Goal: Transaction & Acquisition: Purchase product/service

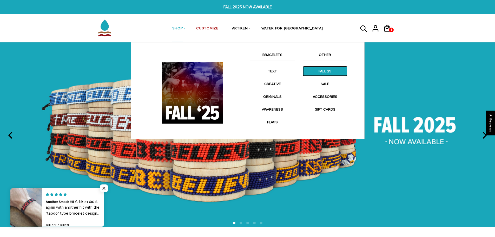
click at [332, 73] on link "FALL 25" at bounding box center [325, 71] width 45 height 10
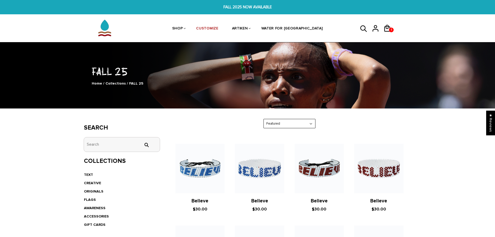
click at [128, 144] on input "tets" at bounding box center [122, 144] width 76 height 14
type input "majors"
click at [141, 142] on input "" at bounding box center [146, 144] width 10 height 5
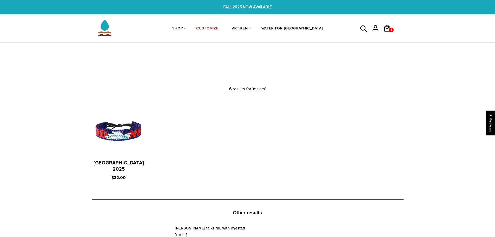
click at [361, 30] on icon at bounding box center [364, 29] width 8 height 12
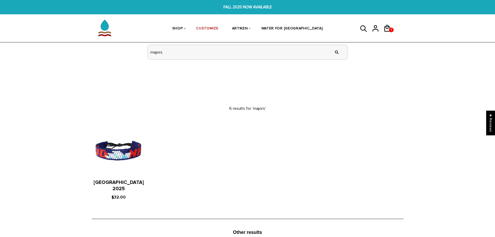
drag, startPoint x: 177, startPoint y: 51, endPoint x: 136, endPoint y: 45, distance: 42.3
click at [136, 45] on section "SHOP BRACELETS TEXT Inspirational fuel for maximum growth. CREATIVE Click and s…" at bounding box center [247, 31] width 495 height 61
type input "chicago 2025"
click at [337, 52] on input "" at bounding box center [337, 51] width 10 height 19
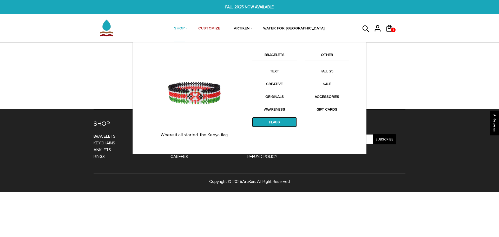
click at [276, 121] on link "FLAGS" at bounding box center [274, 122] width 45 height 10
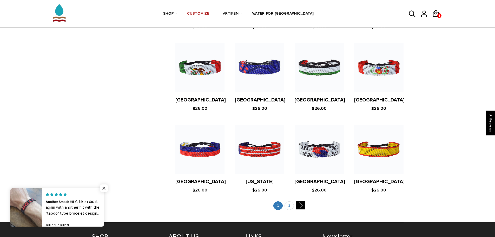
scroll to position [962, 0]
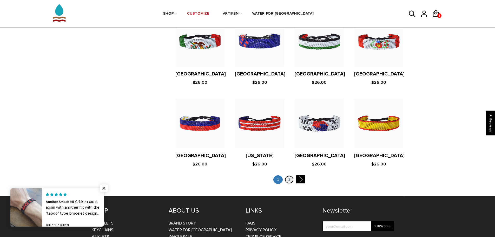
click at [287, 175] on link "2" at bounding box center [289, 179] width 9 height 9
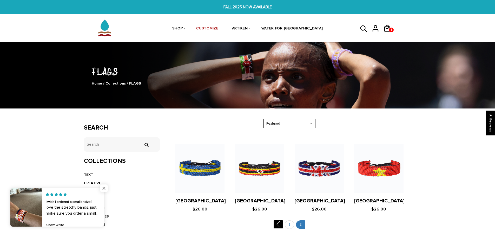
click at [106, 185] on span "Close popup widget" at bounding box center [104, 188] width 8 height 8
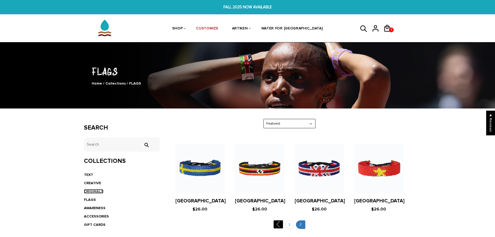
click at [96, 192] on link "ORIGINALS" at bounding box center [93, 191] width 19 height 4
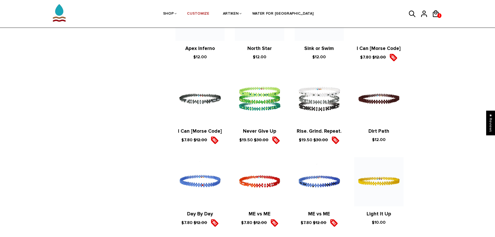
scroll to position [52, 0]
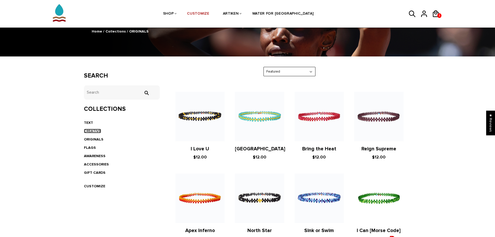
click at [86, 130] on link "CREATIVE" at bounding box center [92, 131] width 17 height 4
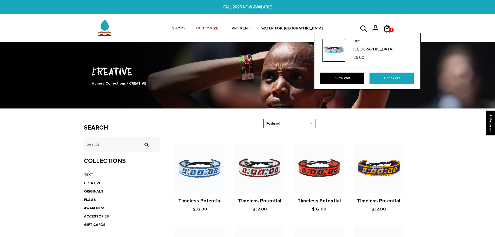
click at [333, 50] on img at bounding box center [333, 49] width 23 height 23
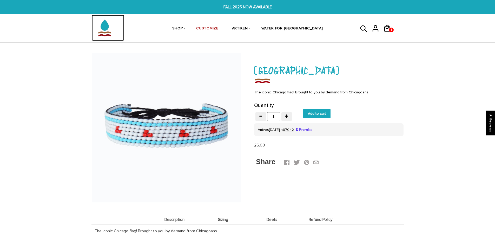
click at [103, 29] on img at bounding box center [105, 28] width 26 height 26
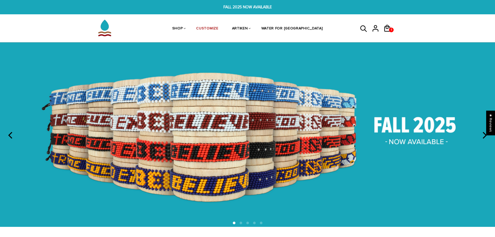
click at [240, 222] on li at bounding box center [241, 222] width 3 height 3
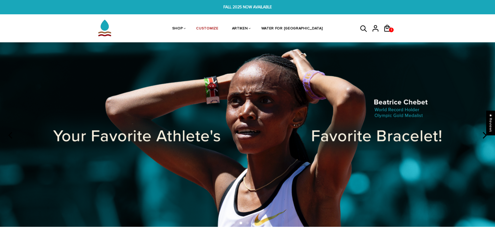
click at [247, 222] on li at bounding box center [247, 222] width 3 height 3
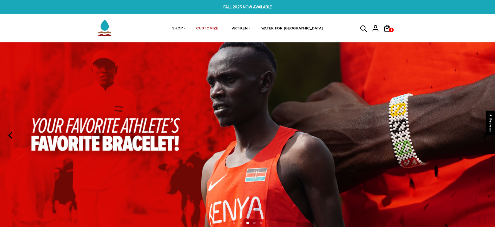
click at [254, 223] on li at bounding box center [254, 222] width 3 height 3
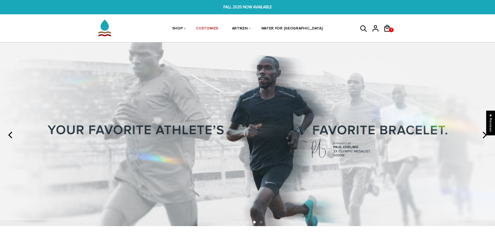
click at [261, 223] on li at bounding box center [261, 222] width 3 height 3
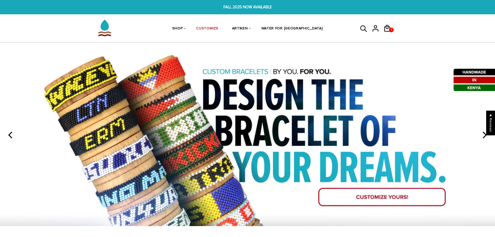
click at [363, 30] on icon at bounding box center [363, 28] width 6 height 6
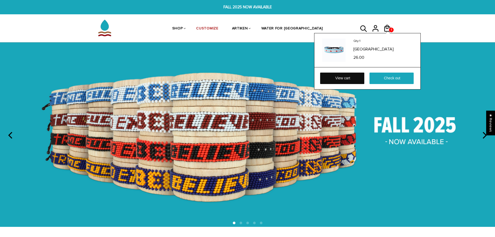
click at [345, 79] on link "View cart" at bounding box center [342, 78] width 44 height 11
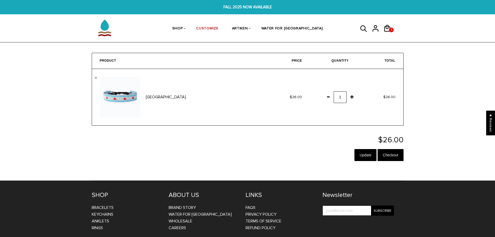
click at [329, 98] on span at bounding box center [328, 96] width 9 height 9
click at [368, 156] on input "Update" at bounding box center [365, 155] width 22 height 12
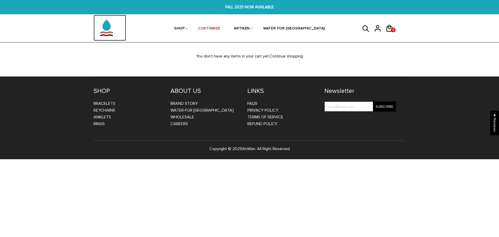
click at [102, 29] on img at bounding box center [107, 28] width 26 height 26
